Goal: Task Accomplishment & Management: Manage account settings

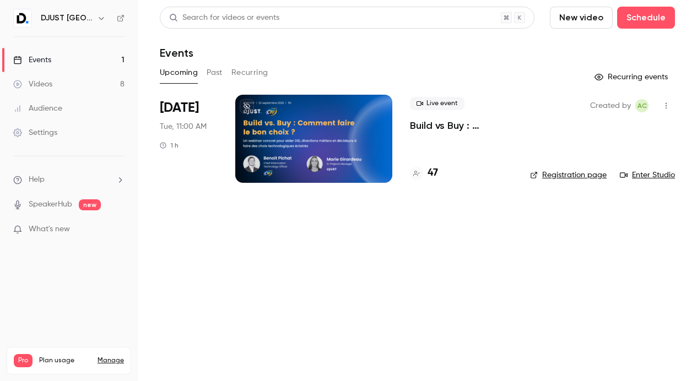
click at [188, 108] on span "Sep 23" at bounding box center [179, 108] width 39 height 18
click at [324, 103] on div at bounding box center [313, 139] width 157 height 88
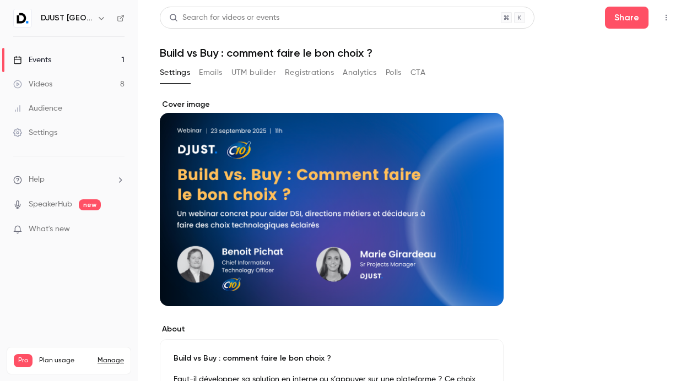
scroll to position [264, 0]
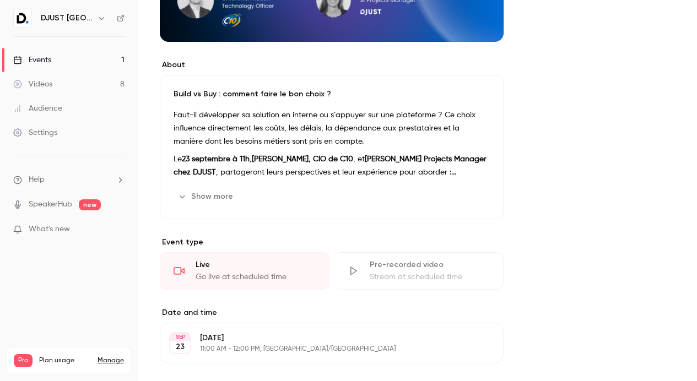
click at [341, 156] on strong "Benoît Pichat, CIO de C10" at bounding box center [302, 159] width 101 height 8
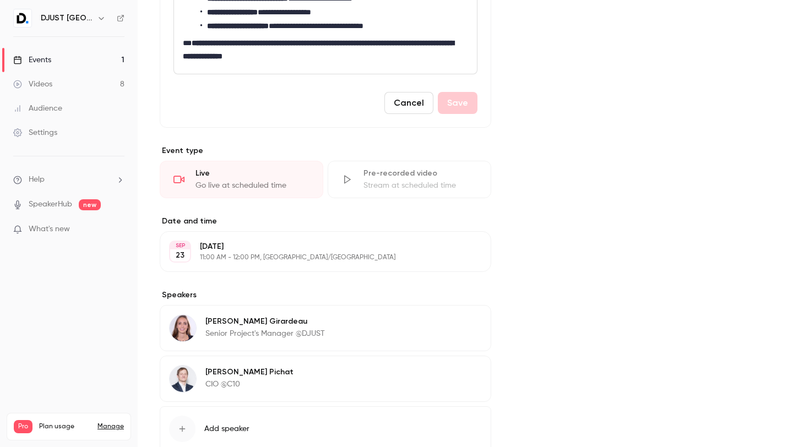
scroll to position [0, 0]
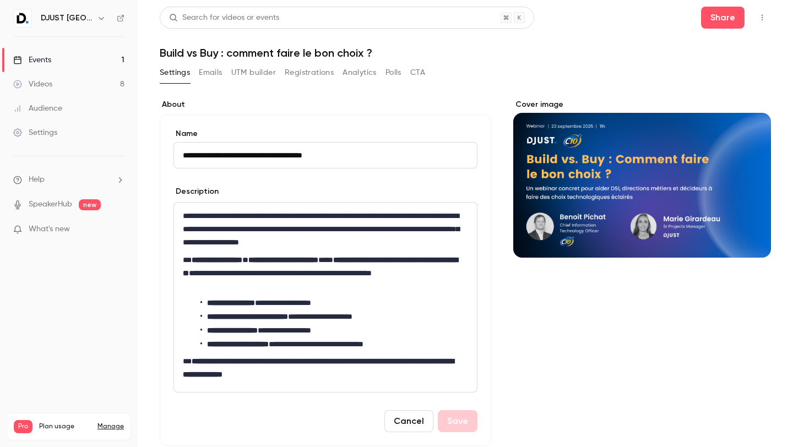
click at [365, 66] on button "Analytics" at bounding box center [360, 73] width 34 height 18
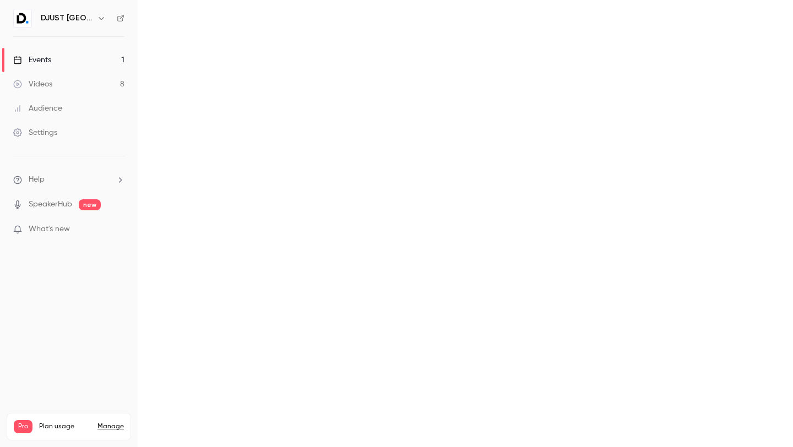
click at [0, 0] on h1 "Build vs Buy : comment faire le bon choix ?" at bounding box center [0, 0] width 0 height 0
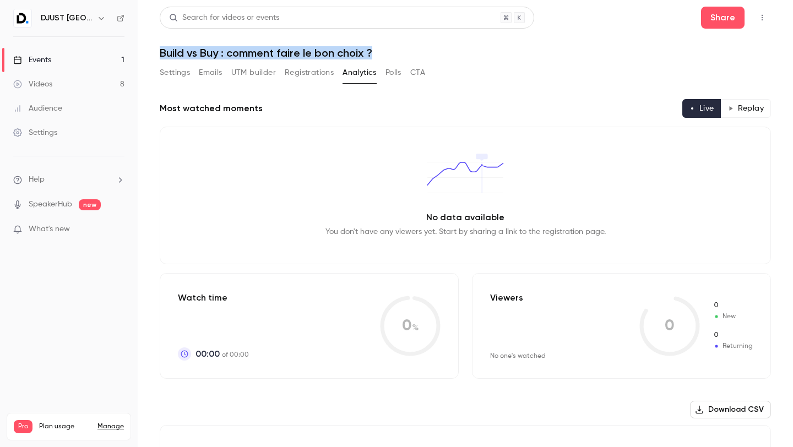
drag, startPoint x: 377, startPoint y: 51, endPoint x: 152, endPoint y: 47, distance: 225.3
click at [152, 47] on main "Search for videos or events Share Build vs Buy : comment faire le bon choix ? S…" at bounding box center [465, 223] width 655 height 447
copy h1 "Build vs Buy : comment faire le bon choix ?"
click at [314, 74] on button "Registrations" at bounding box center [309, 73] width 49 height 18
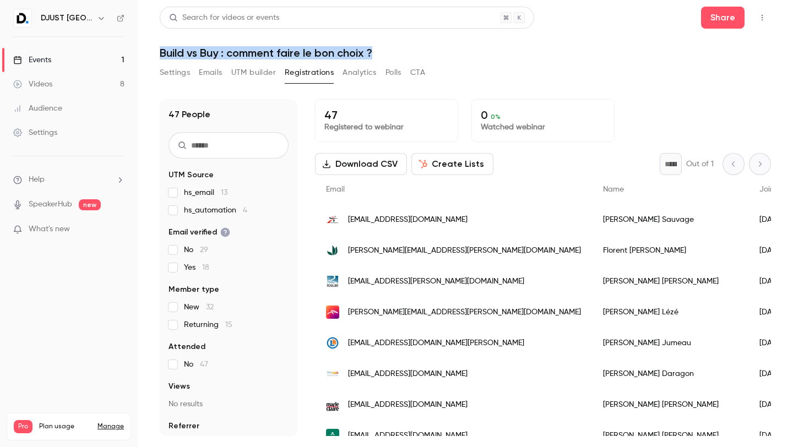
click at [178, 79] on button "Settings" at bounding box center [175, 73] width 30 height 18
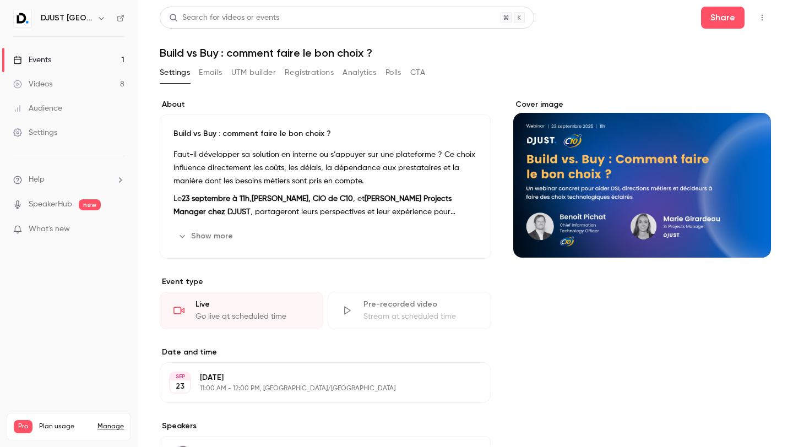
click at [287, 183] on p "Faut-il développer sa solution en interne ou s’appuyer sur une plateforme ? Ce …" at bounding box center [325, 168] width 304 height 40
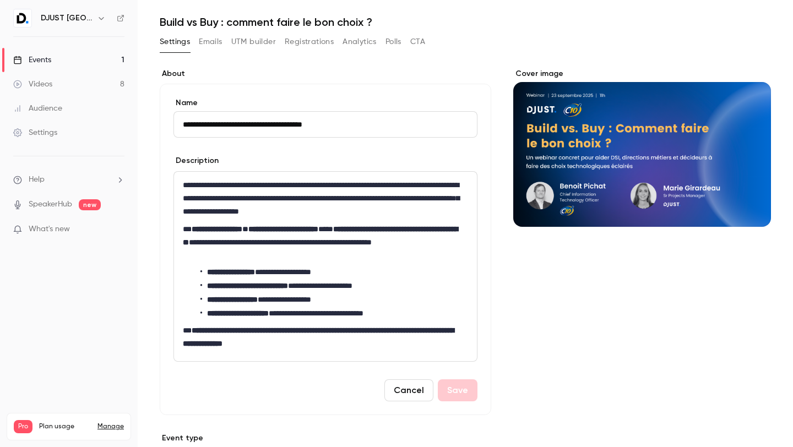
scroll to position [33, 0]
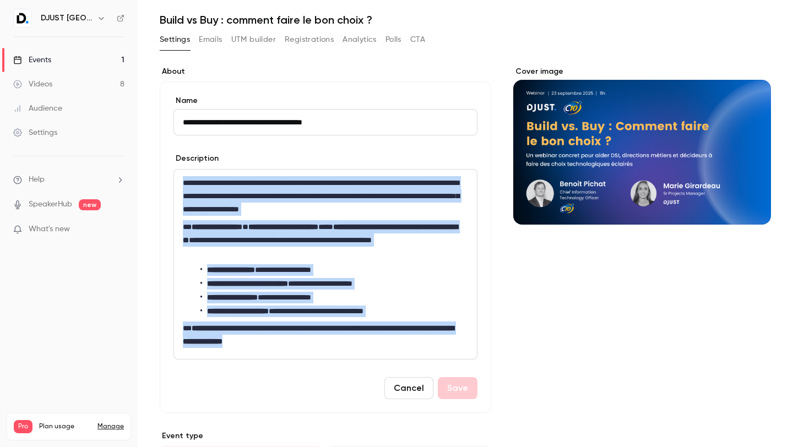
drag, startPoint x: 311, startPoint y: 343, endPoint x: 177, endPoint y: 183, distance: 209.1
click at [177, 183] on div "**********" at bounding box center [325, 264] width 303 height 189
copy div "**********"
click at [32, 54] on link "Events 1" at bounding box center [69, 60] width 138 height 24
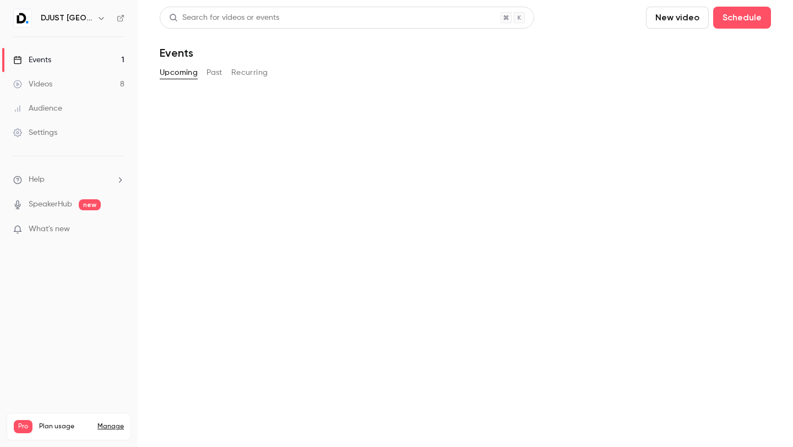
click at [32, 54] on link "Events 1" at bounding box center [69, 60] width 138 height 24
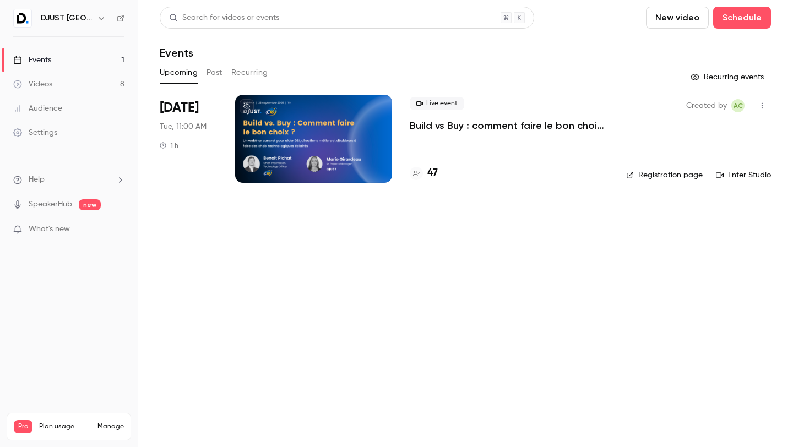
click at [672, 175] on link "Registration page" at bounding box center [664, 175] width 77 height 11
click at [666, 176] on link "Registration page" at bounding box center [664, 175] width 77 height 11
click at [431, 173] on h4 "47" at bounding box center [432, 173] width 10 height 15
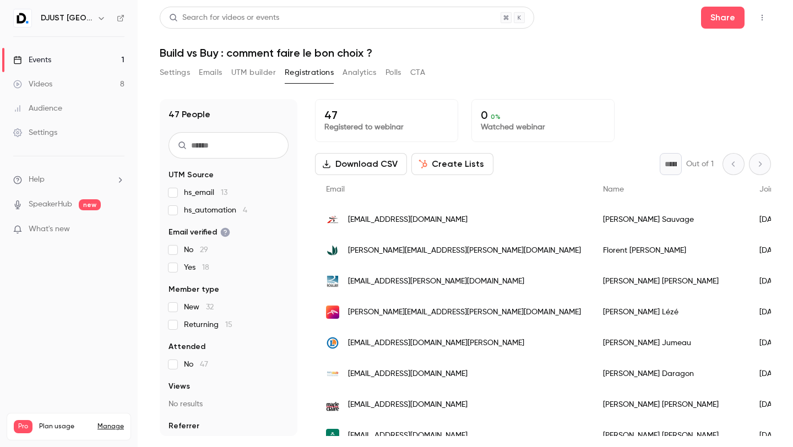
scroll to position [384, 0]
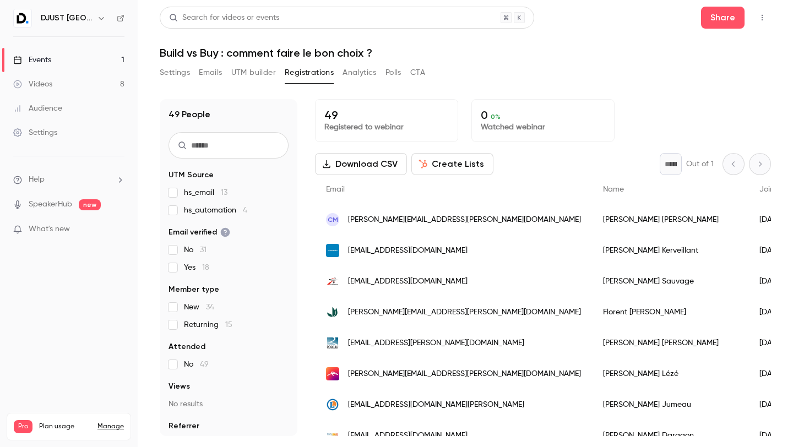
click at [475, 55] on h1 "Build vs Buy : comment faire le bon choix ?" at bounding box center [465, 52] width 611 height 13
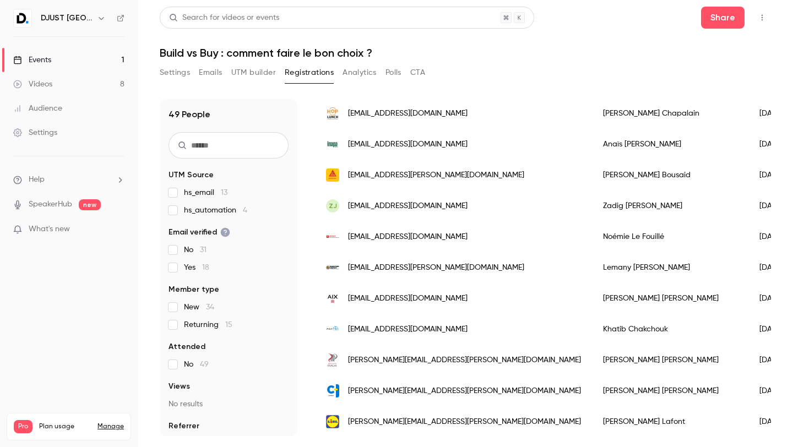
click at [485, 58] on h1 "Build vs Buy : comment faire le bon choix ?" at bounding box center [465, 52] width 611 height 13
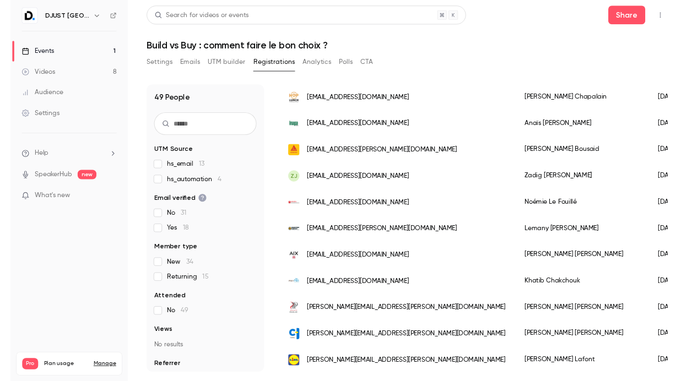
scroll to position [230, 0]
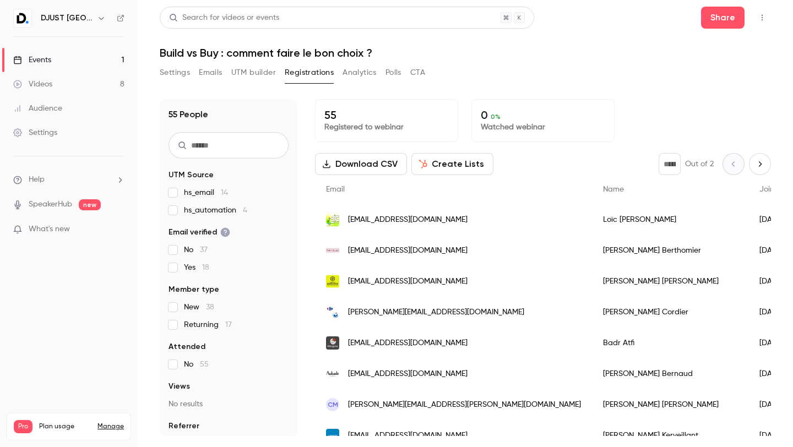
click at [490, 61] on div "Search for videos or events Share Build vs Buy : comment faire le bon choix ? S…" at bounding box center [465, 222] width 611 height 430
click at [409, 60] on div "Search for videos or events Share Build vs Buy : comment faire le bon choix ? S…" at bounding box center [465, 222] width 611 height 430
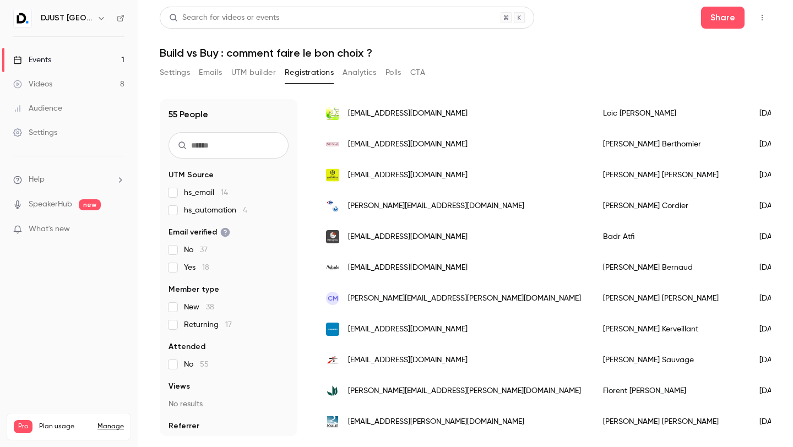
scroll to position [322, 0]
